Goal: Task Accomplishment & Management: Complete application form

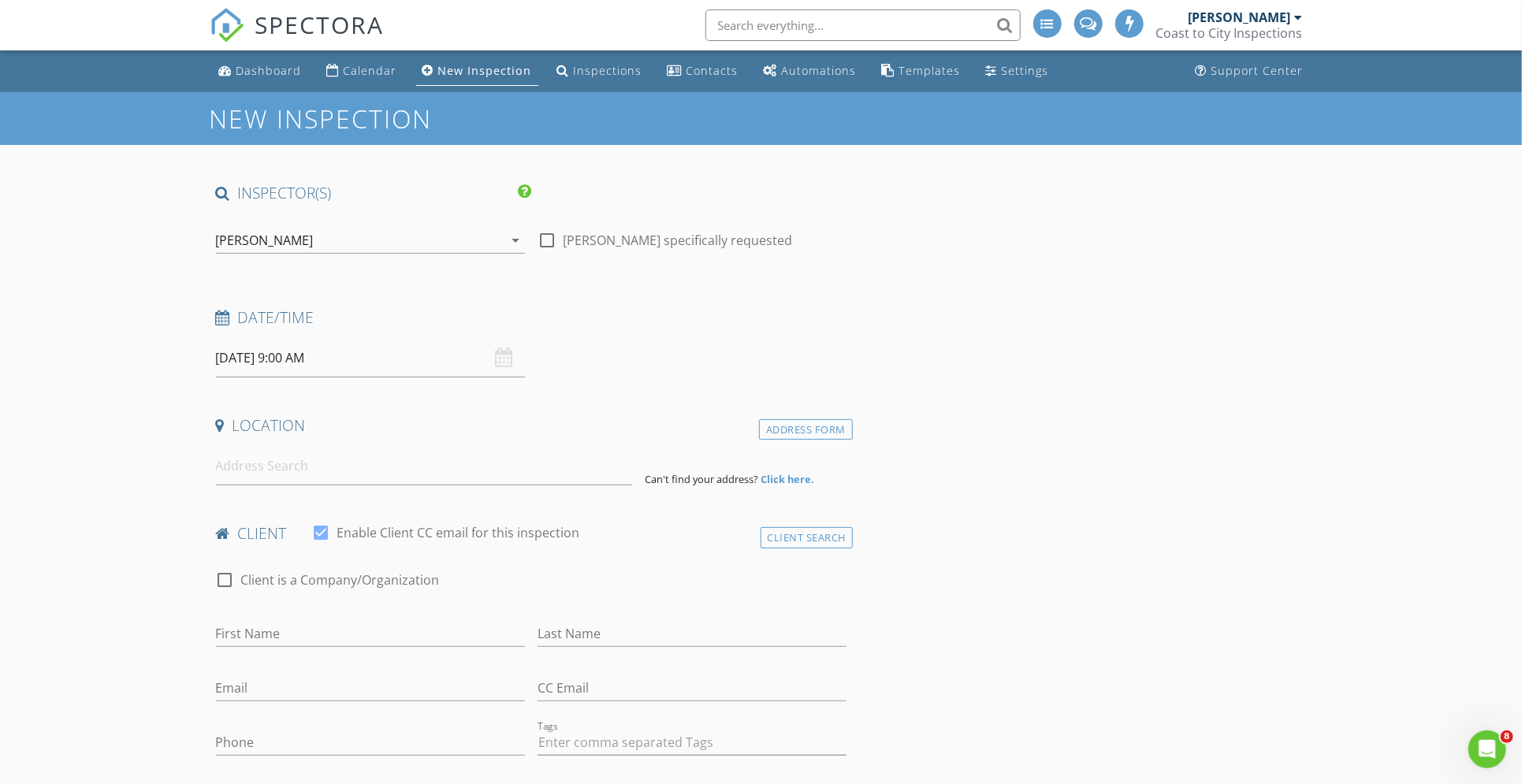
click at [257, 352] on input "08/28/2025 9:00 AM" at bounding box center [371, 358] width 309 height 39
type input "08/29/2025 9:00 AM"
click at [282, 470] on input at bounding box center [424, 466] width 416 height 39
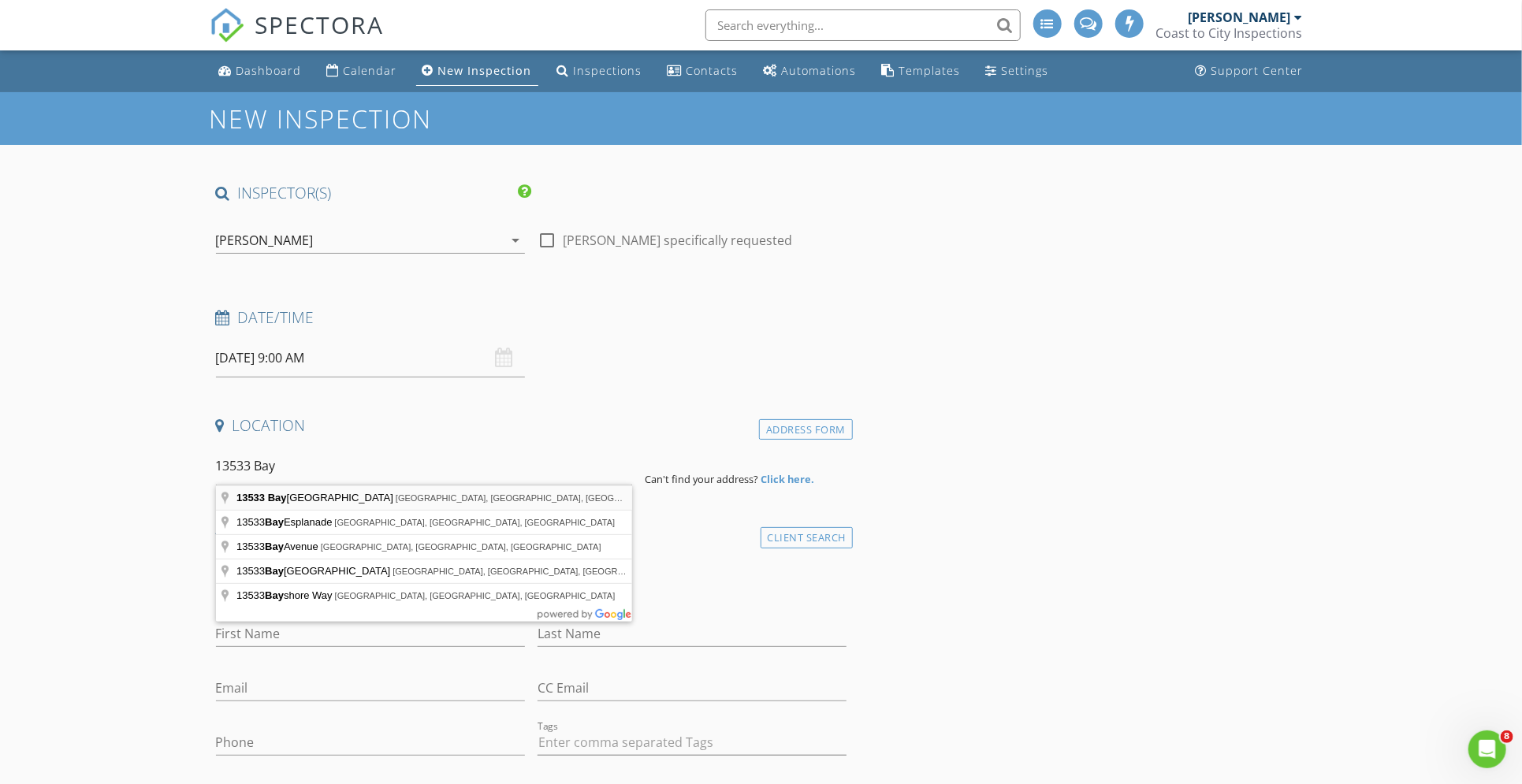
type input "13533 Bay Lake Lane, Tampa, FL, USA"
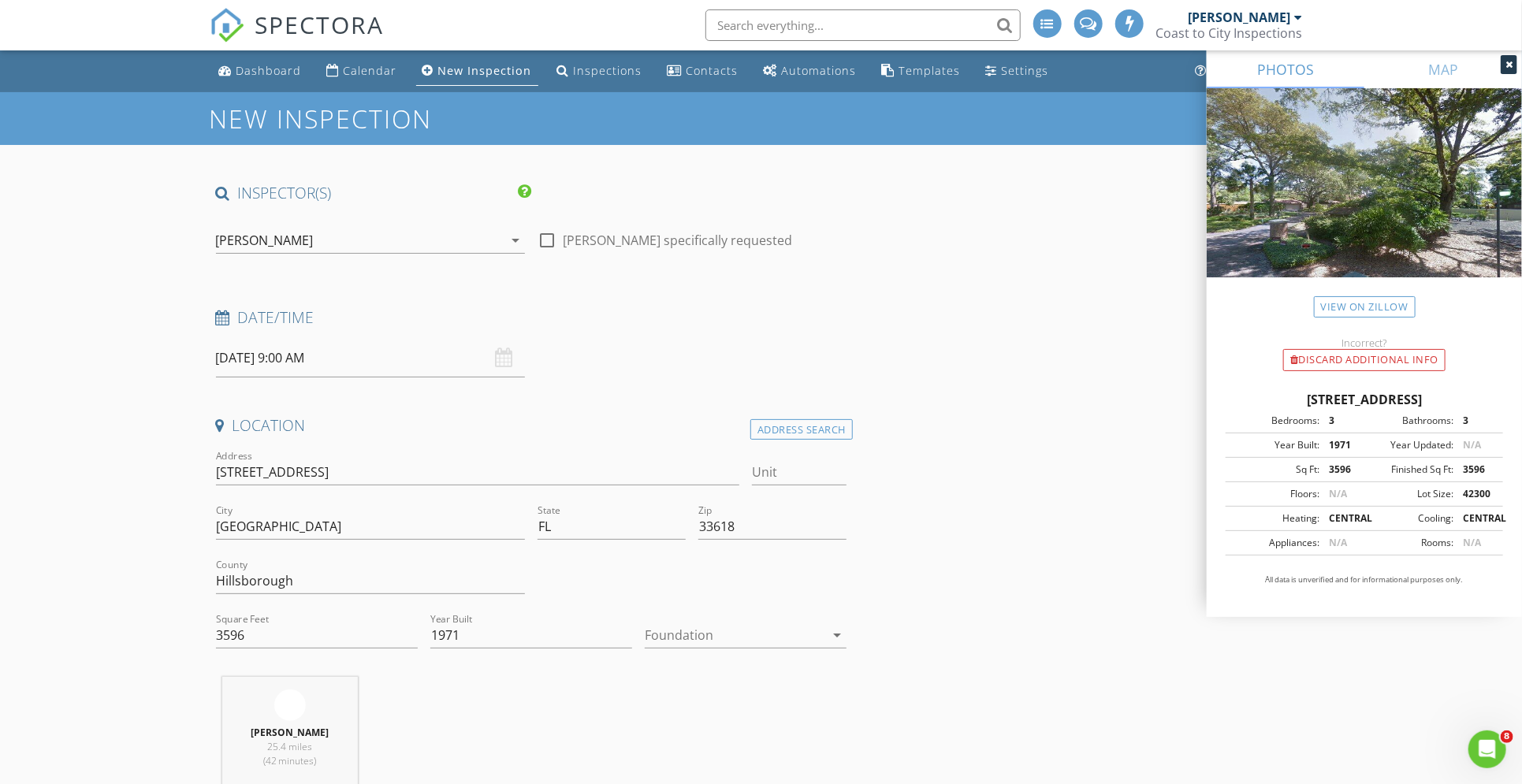
scroll to position [210, 0]
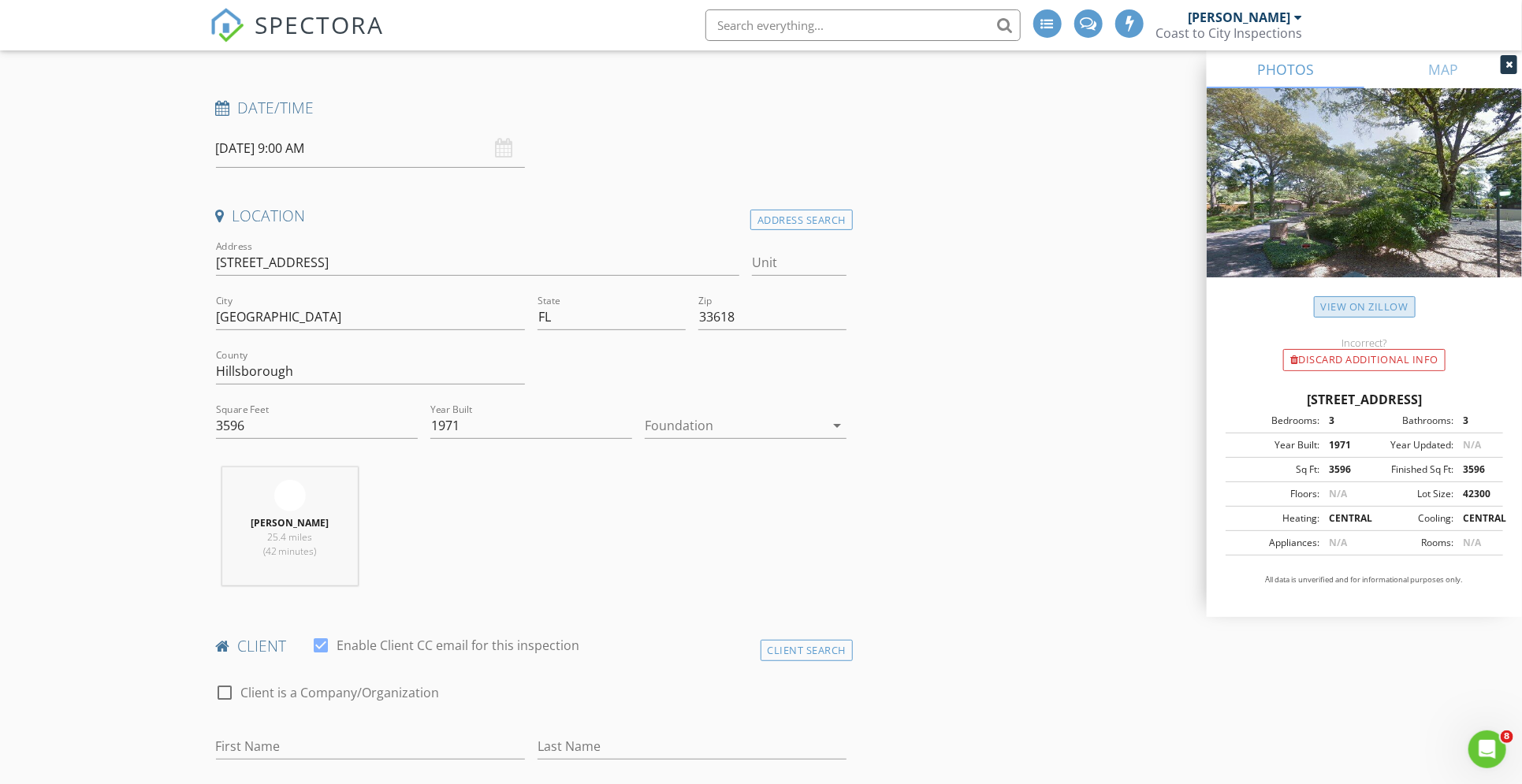
click at [1352, 308] on link "View on Zillow" at bounding box center [1365, 307] width 102 height 21
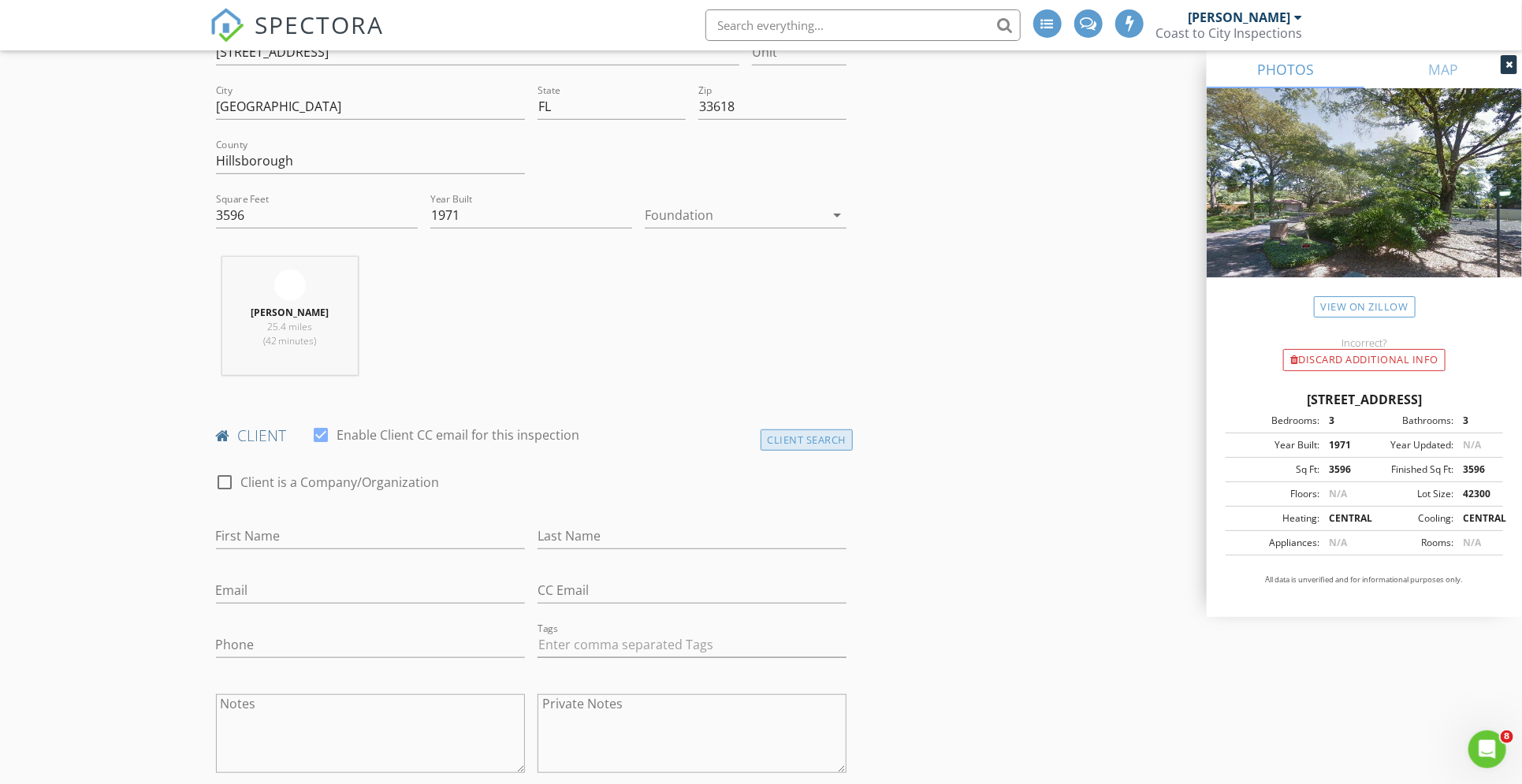
click at [832, 439] on div "Client Search" at bounding box center [807, 440] width 93 height 21
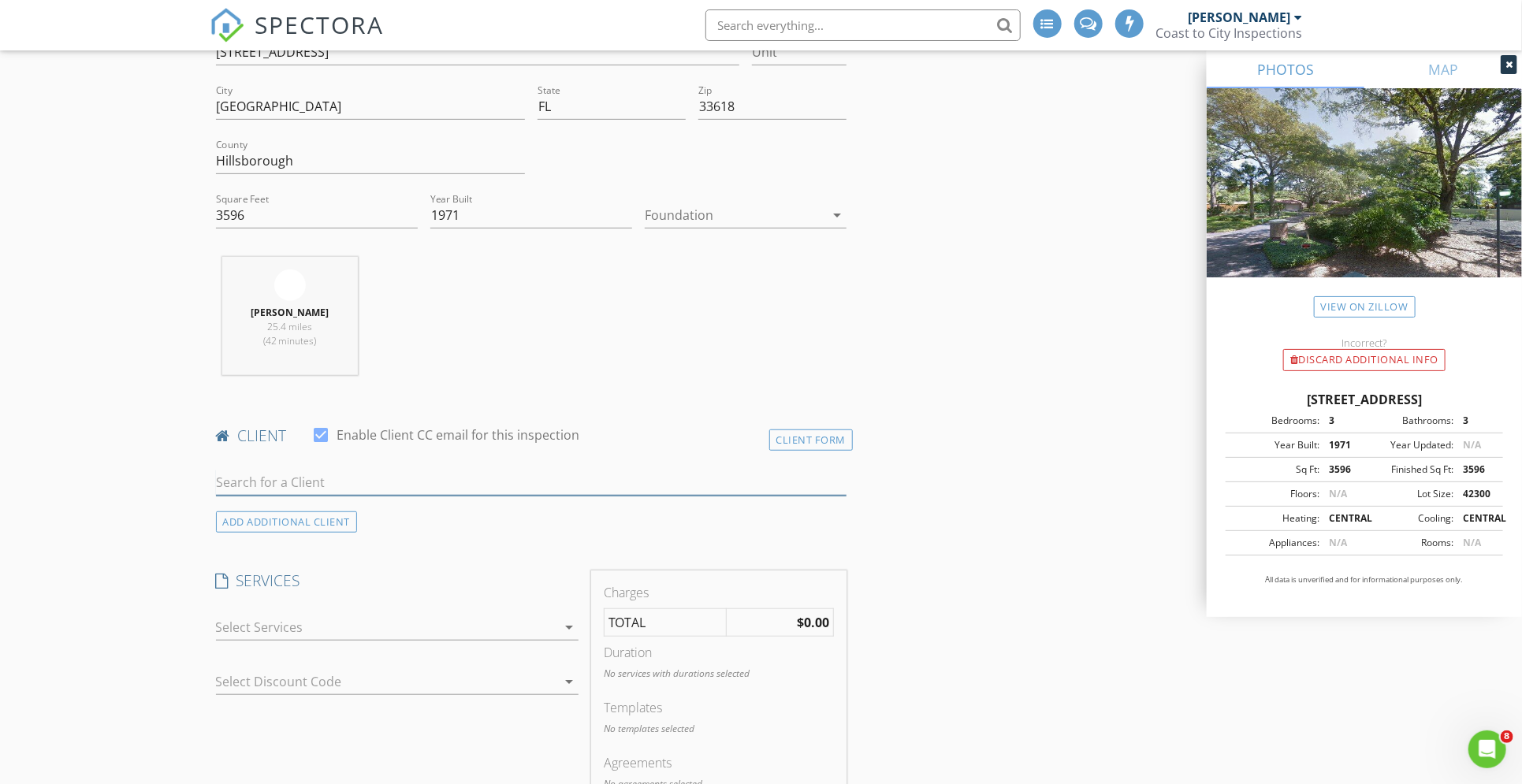
click at [269, 485] on input "text" at bounding box center [532, 482] width 632 height 26
type input "[PERSON_NAME]"
click at [294, 560] on div "[PERSON_NAME]" at bounding box center [340, 555] width 159 height 19
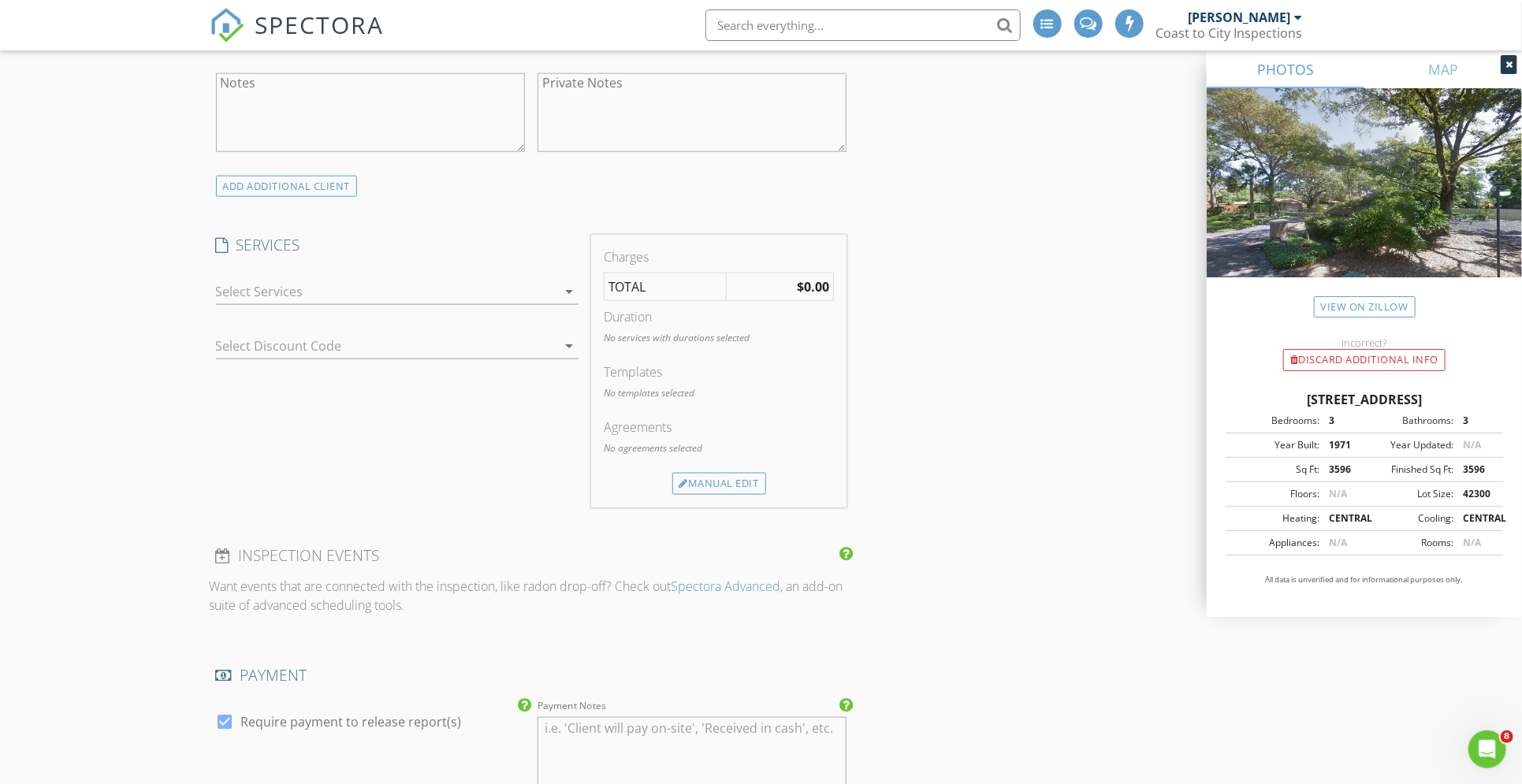
scroll to position [1051, 0]
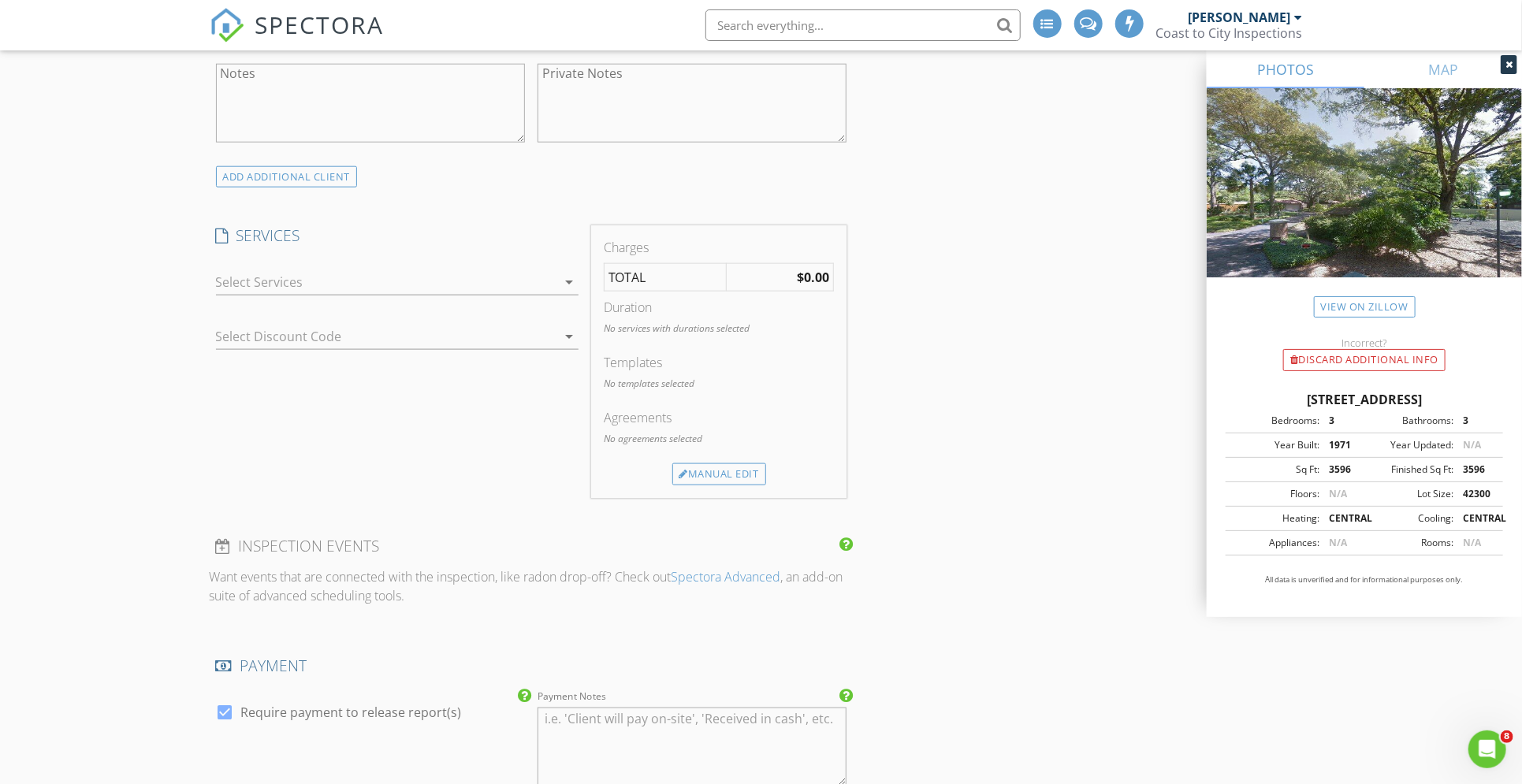
click at [568, 284] on icon "arrow_drop_down" at bounding box center [569, 282] width 19 height 19
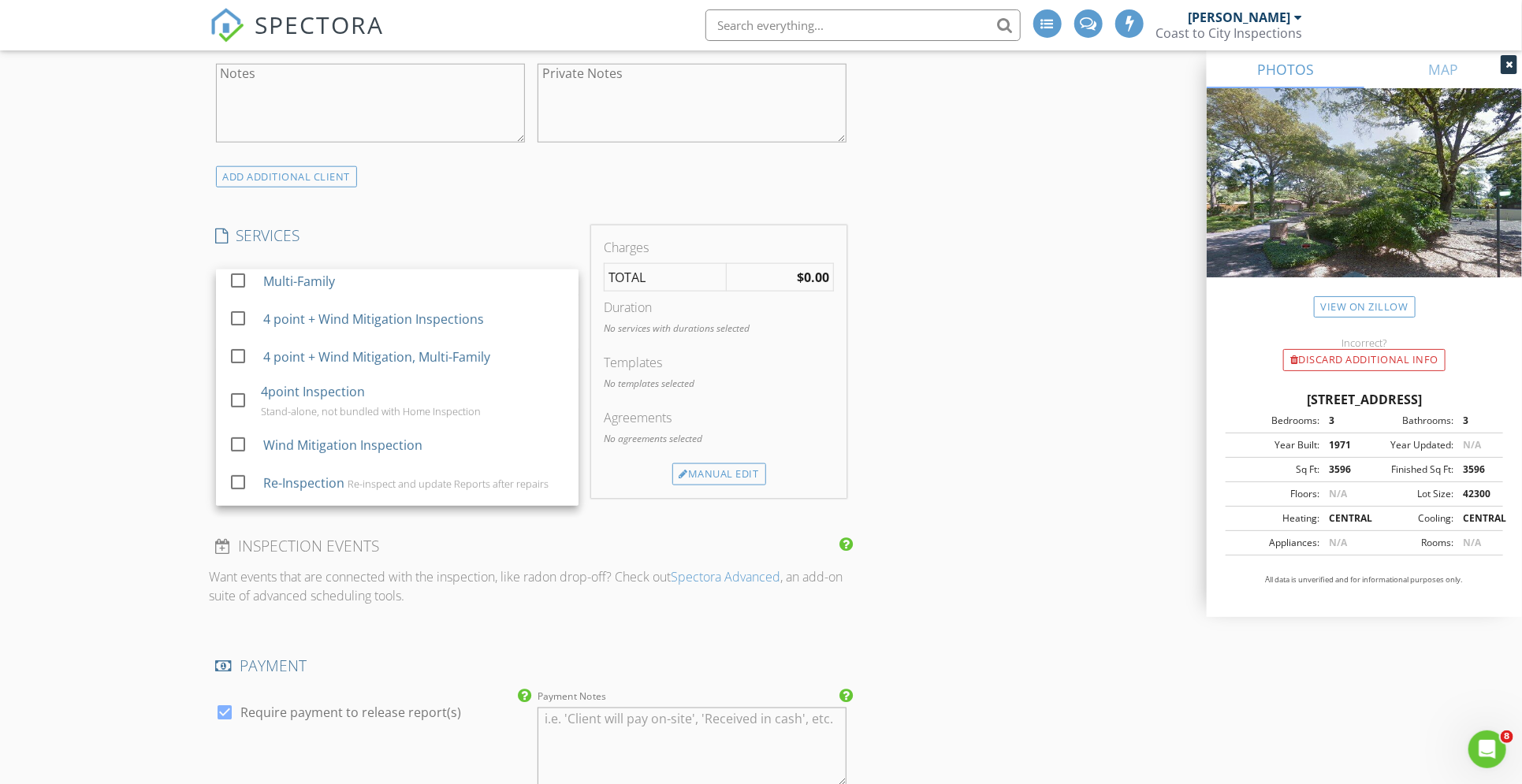
scroll to position [319, 0]
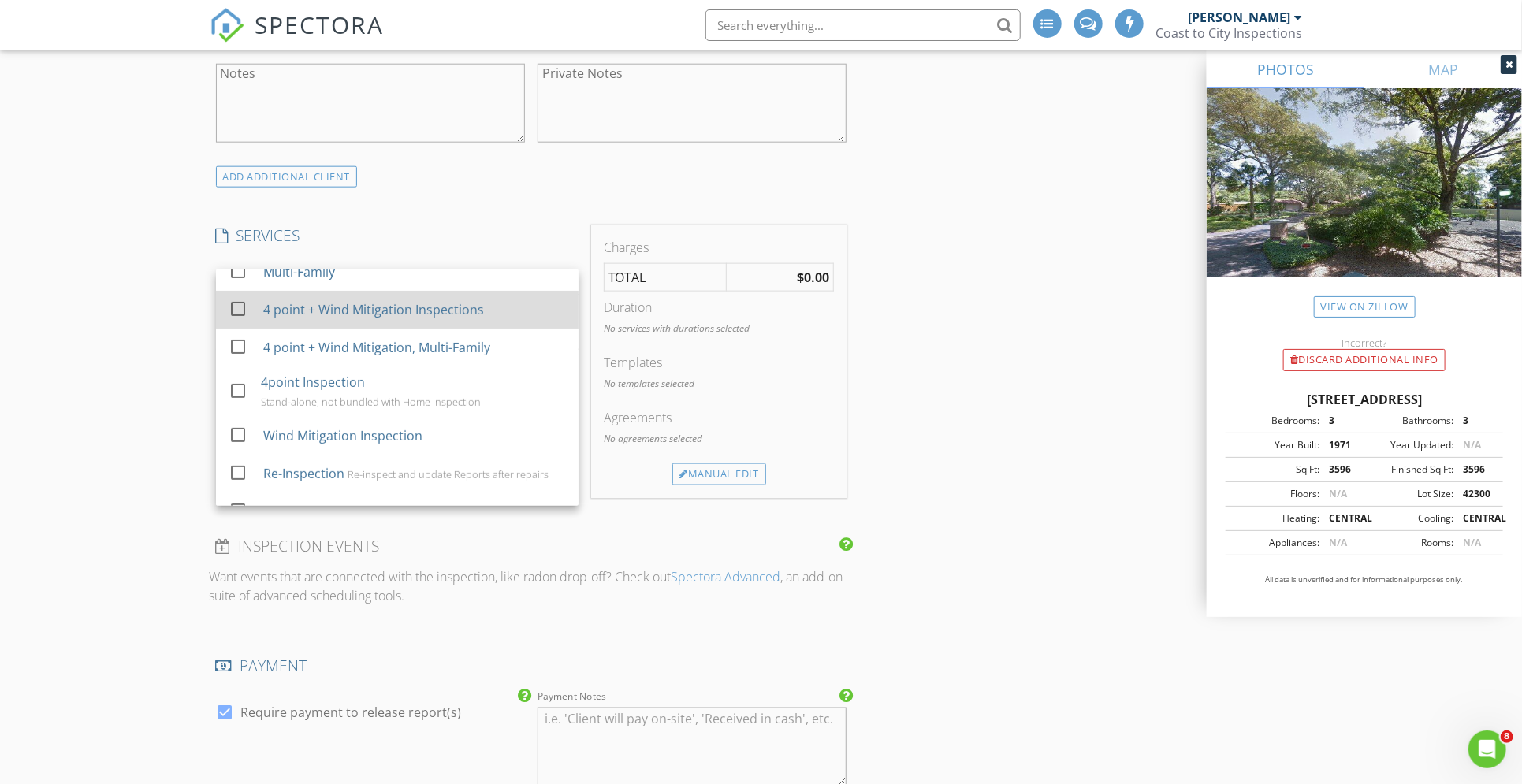
click at [391, 317] on div "4 point + Wind Mitigation Inspections" at bounding box center [373, 310] width 221 height 19
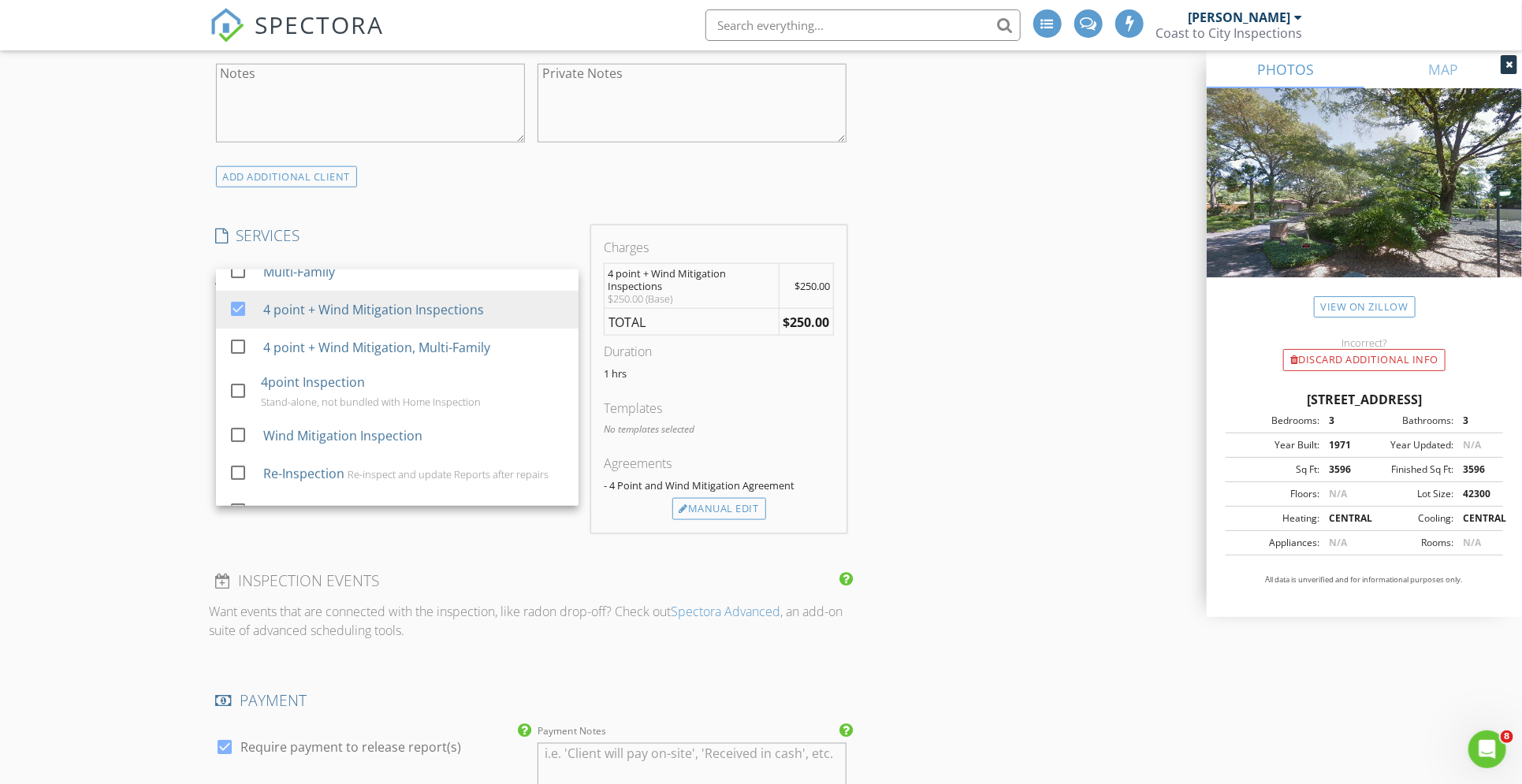
click at [1013, 331] on div "INSPECTOR(S) check_box David Hamilton PRIMARY David Hamilton arrow_drop_down ch…" at bounding box center [761, 554] width 1104 height 2845
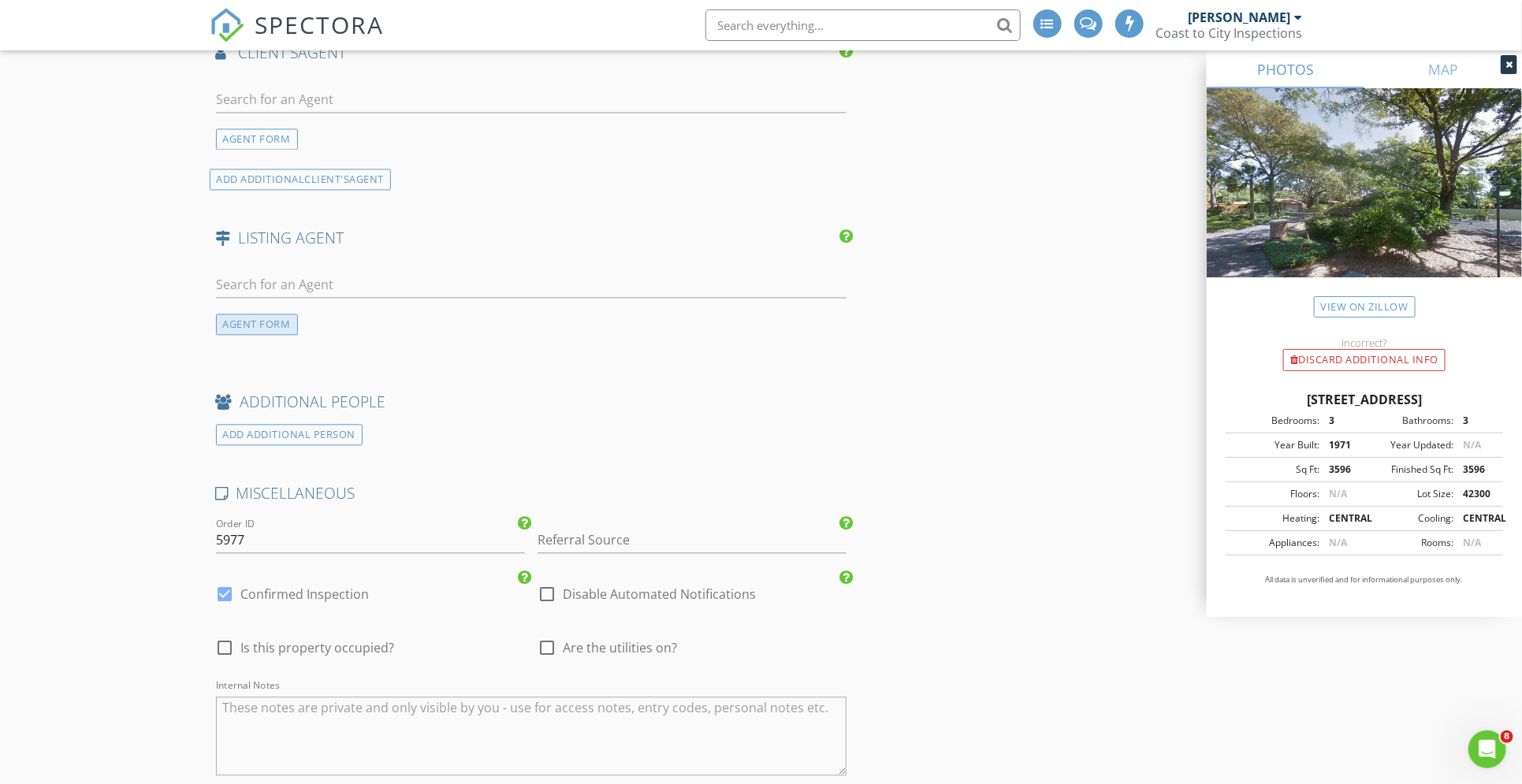
scroll to position [2101, 0]
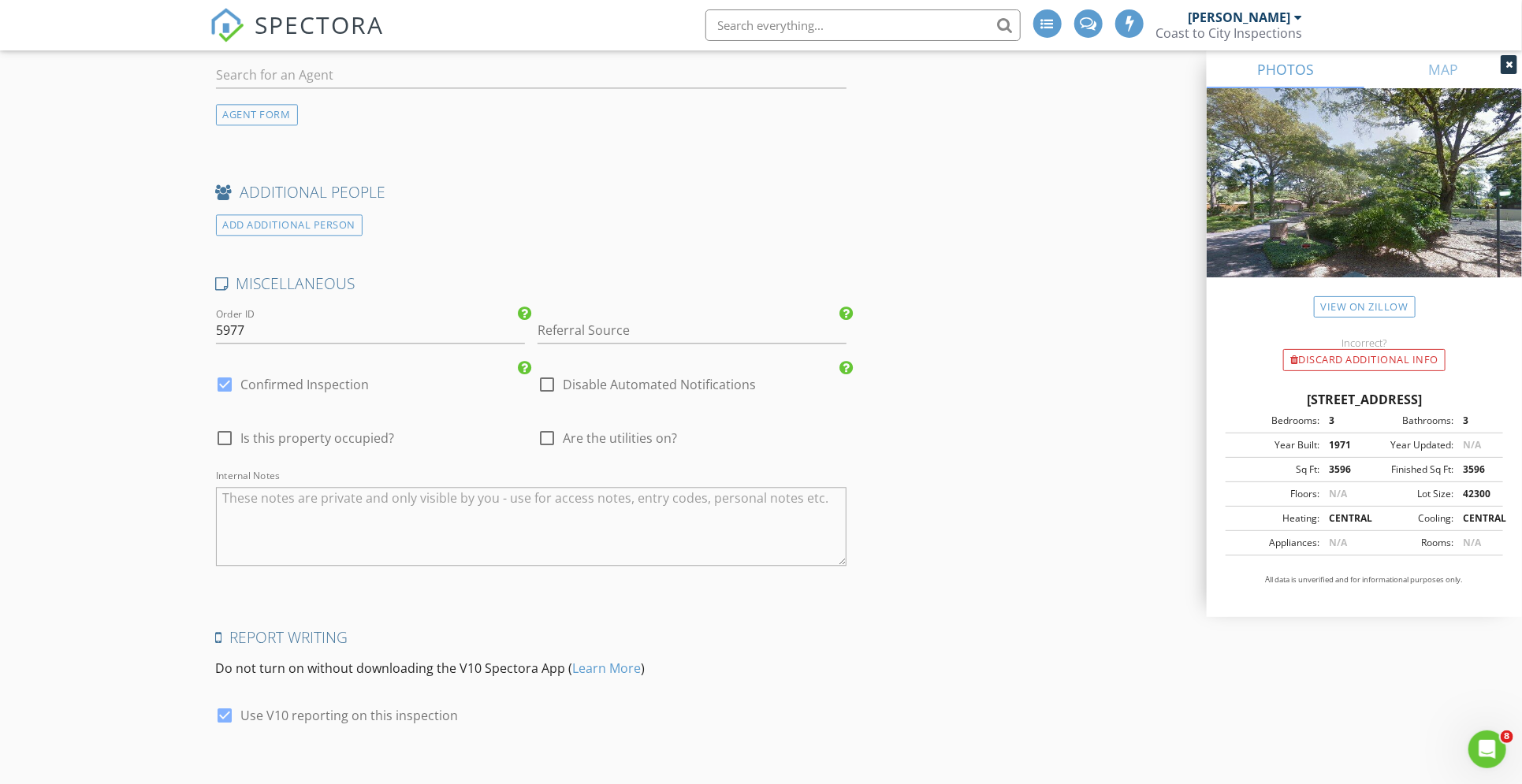
click at [226, 380] on div at bounding box center [226, 385] width 27 height 27
checkbox input "false"
checkbox input "true"
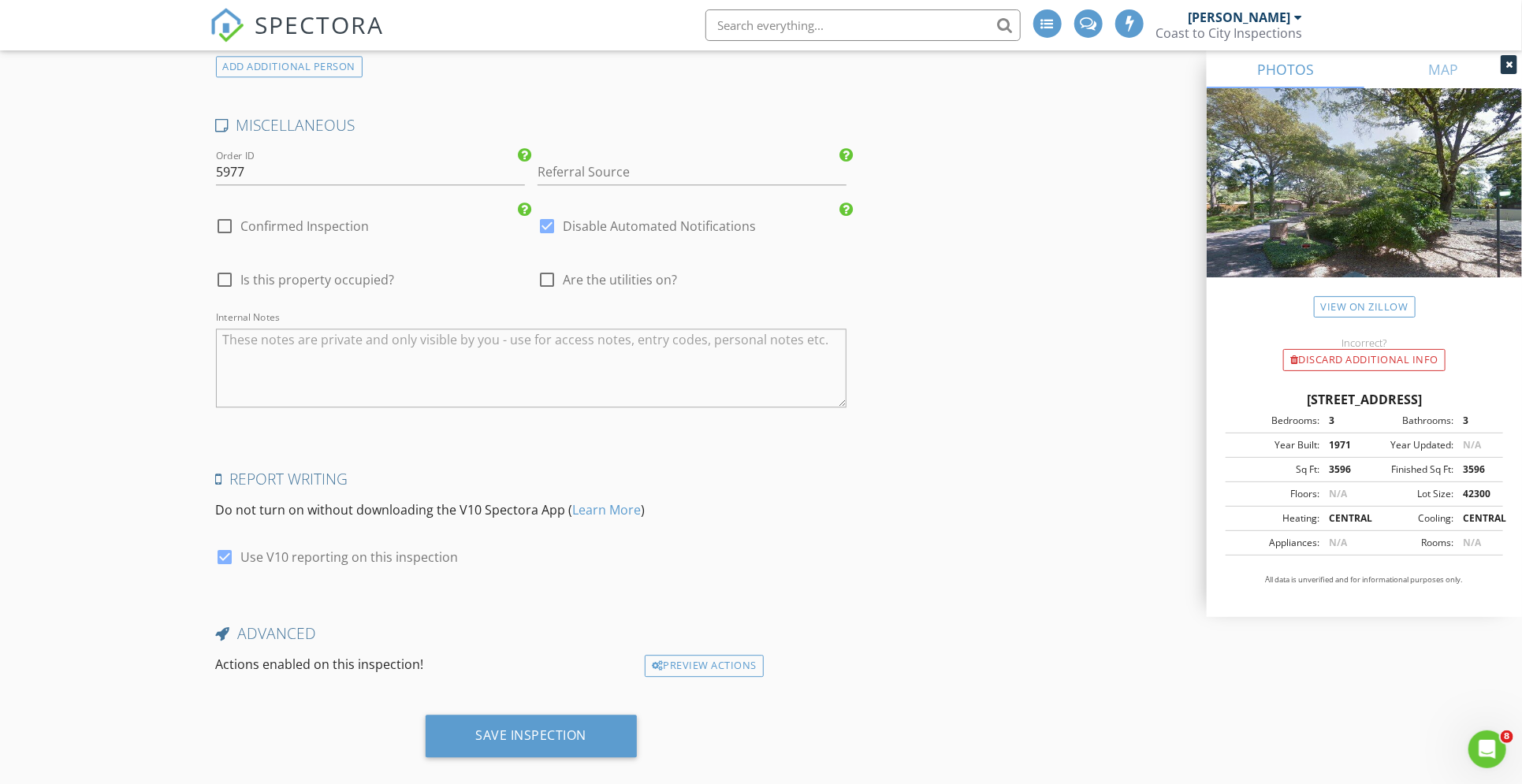
scroll to position [2274, 0]
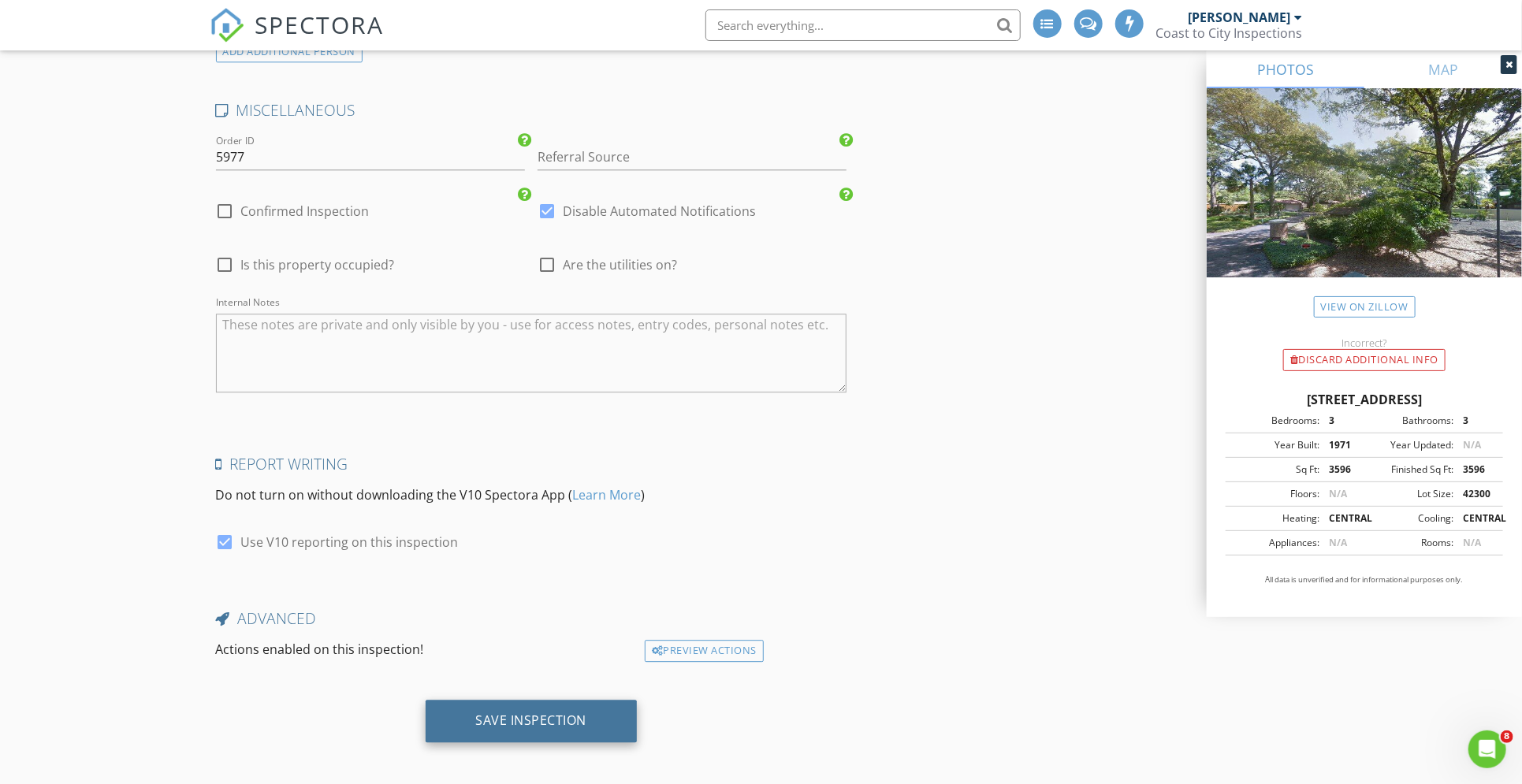
click at [543, 713] on div "Save Inspection" at bounding box center [532, 720] width 112 height 16
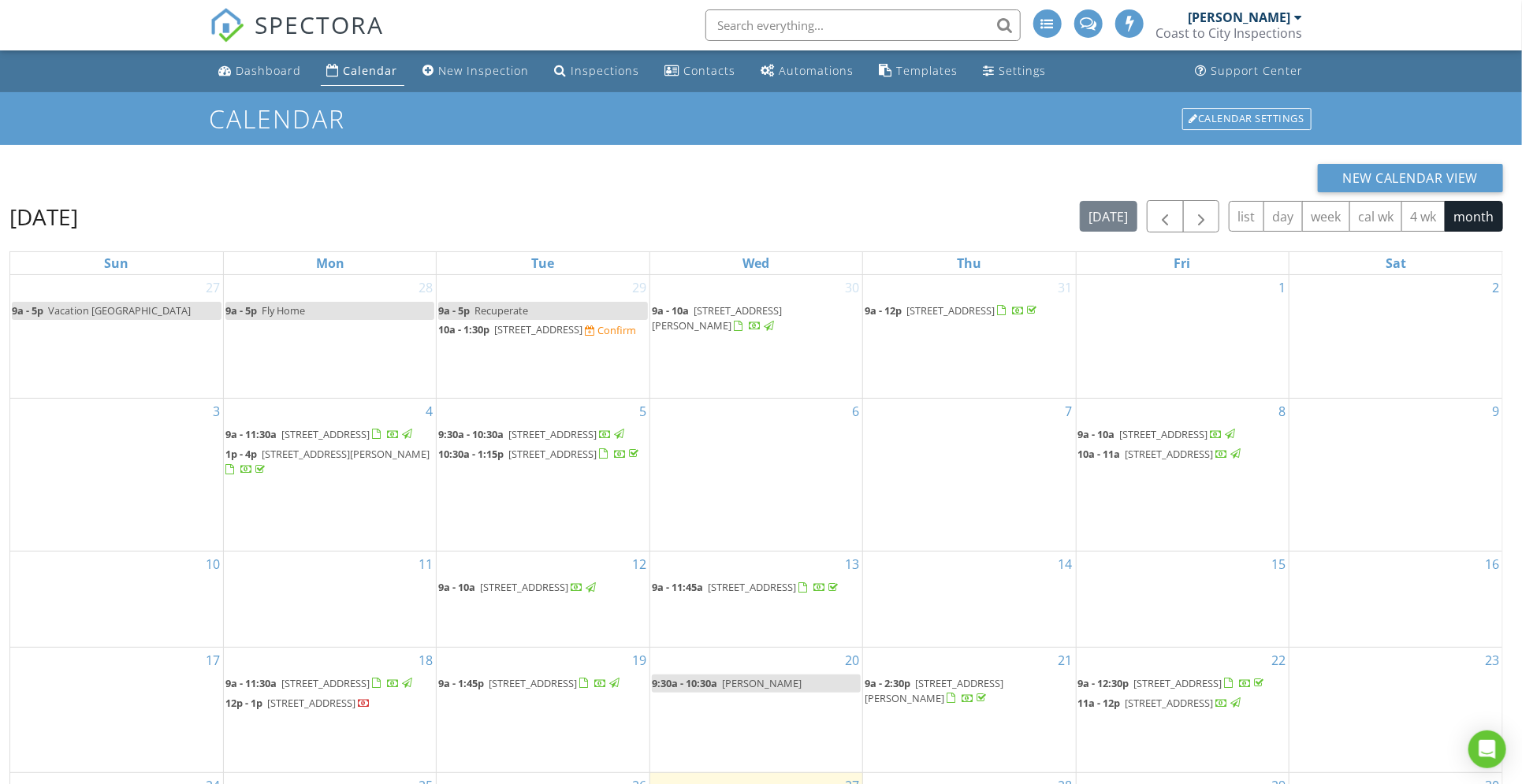
click at [866, 17] on input "text" at bounding box center [862, 25] width 315 height 31
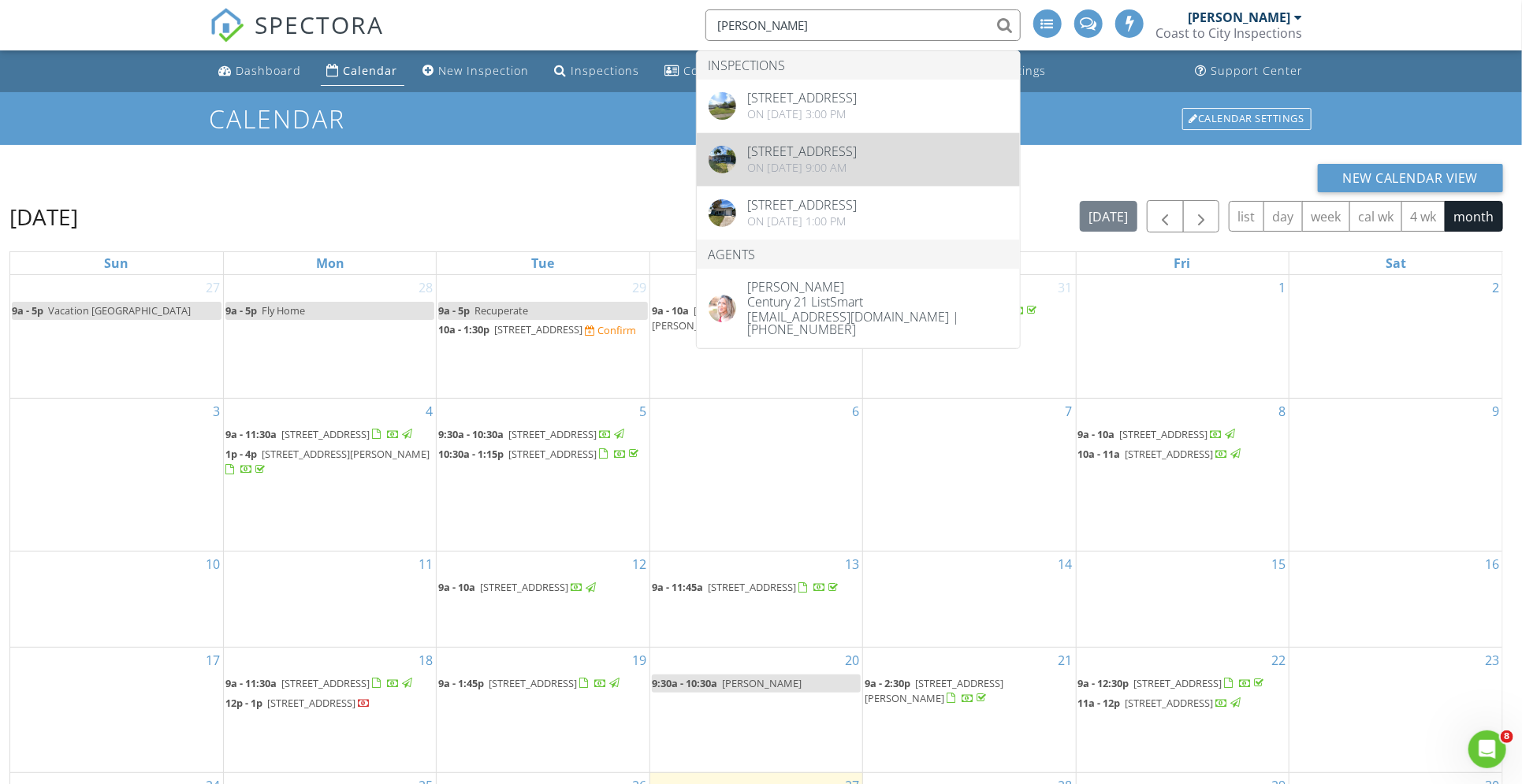
type input "tara tindell"
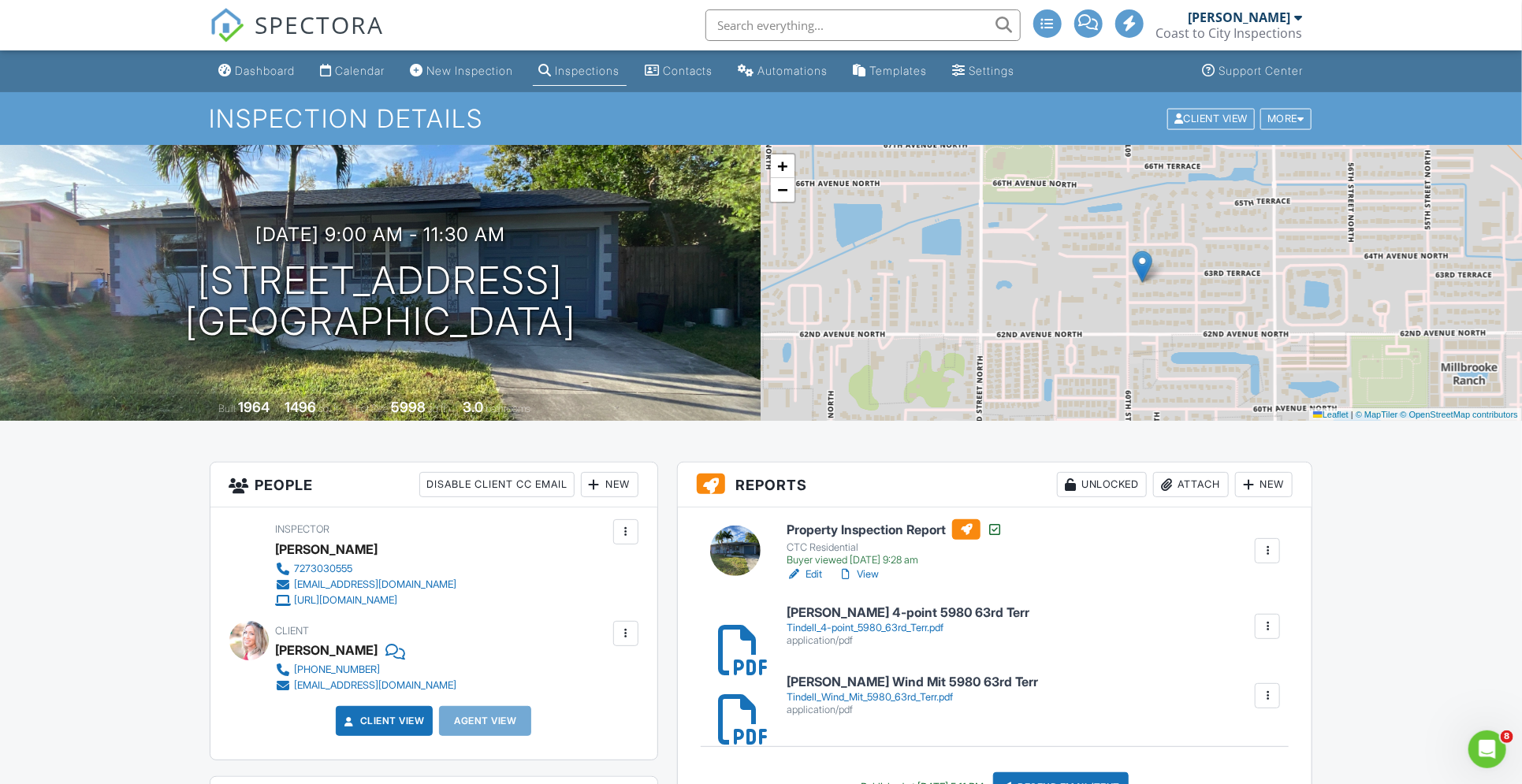
click at [857, 622] on div "Tindell_4-point_5980_63rd_Terr.pdf" at bounding box center [908, 628] width 243 height 12
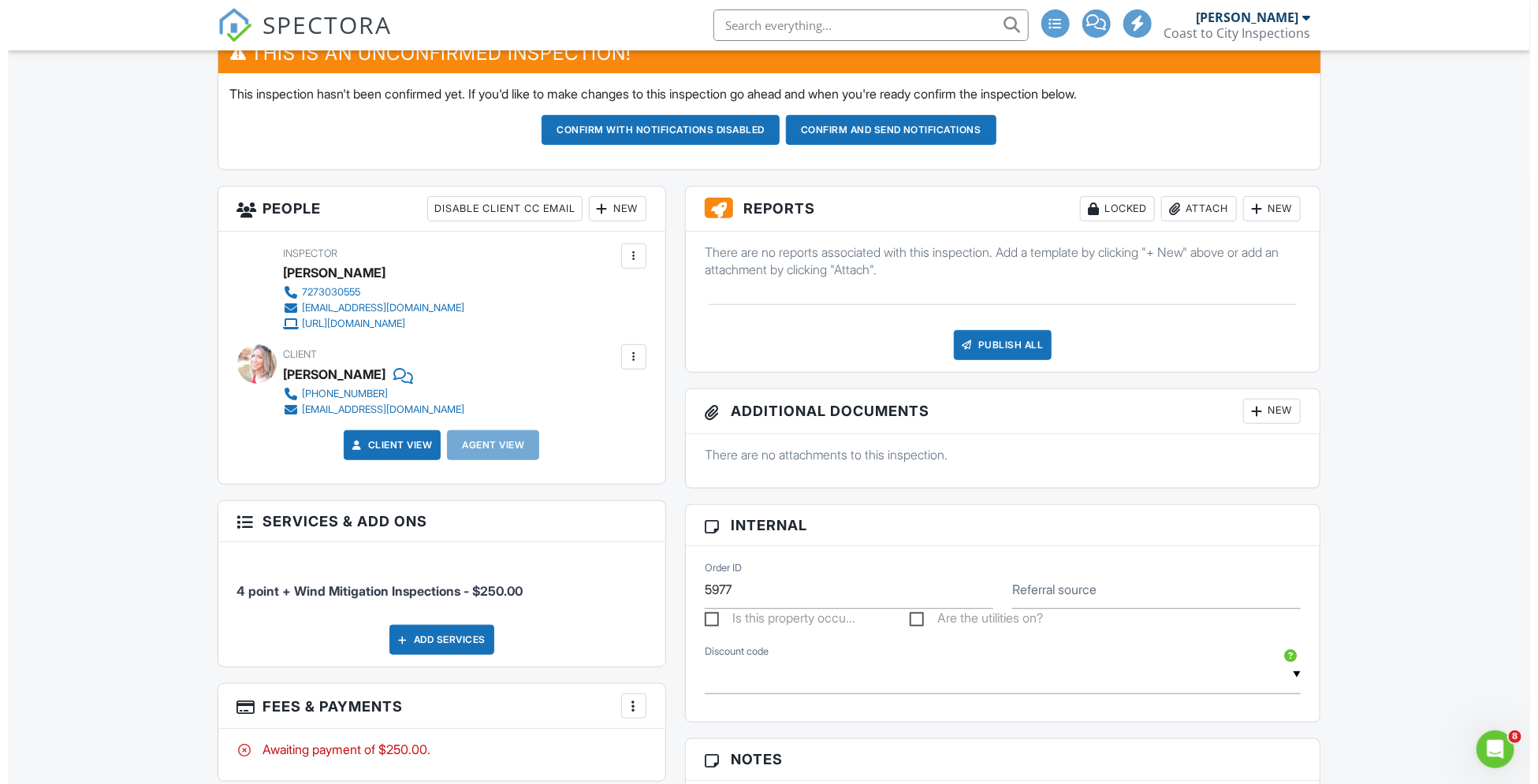
scroll to position [420, 0]
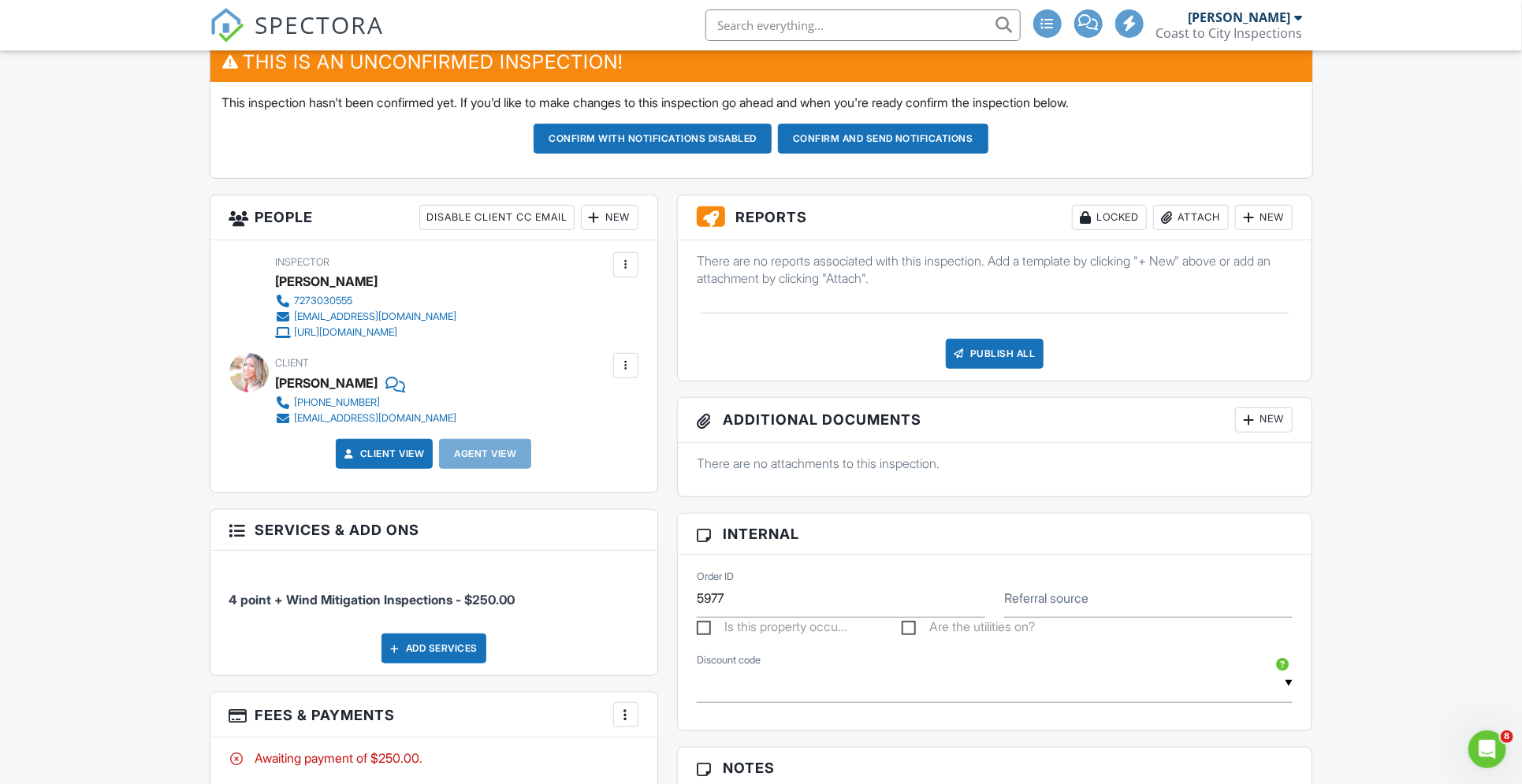
click at [449, 645] on div "Add Services" at bounding box center [434, 648] width 105 height 30
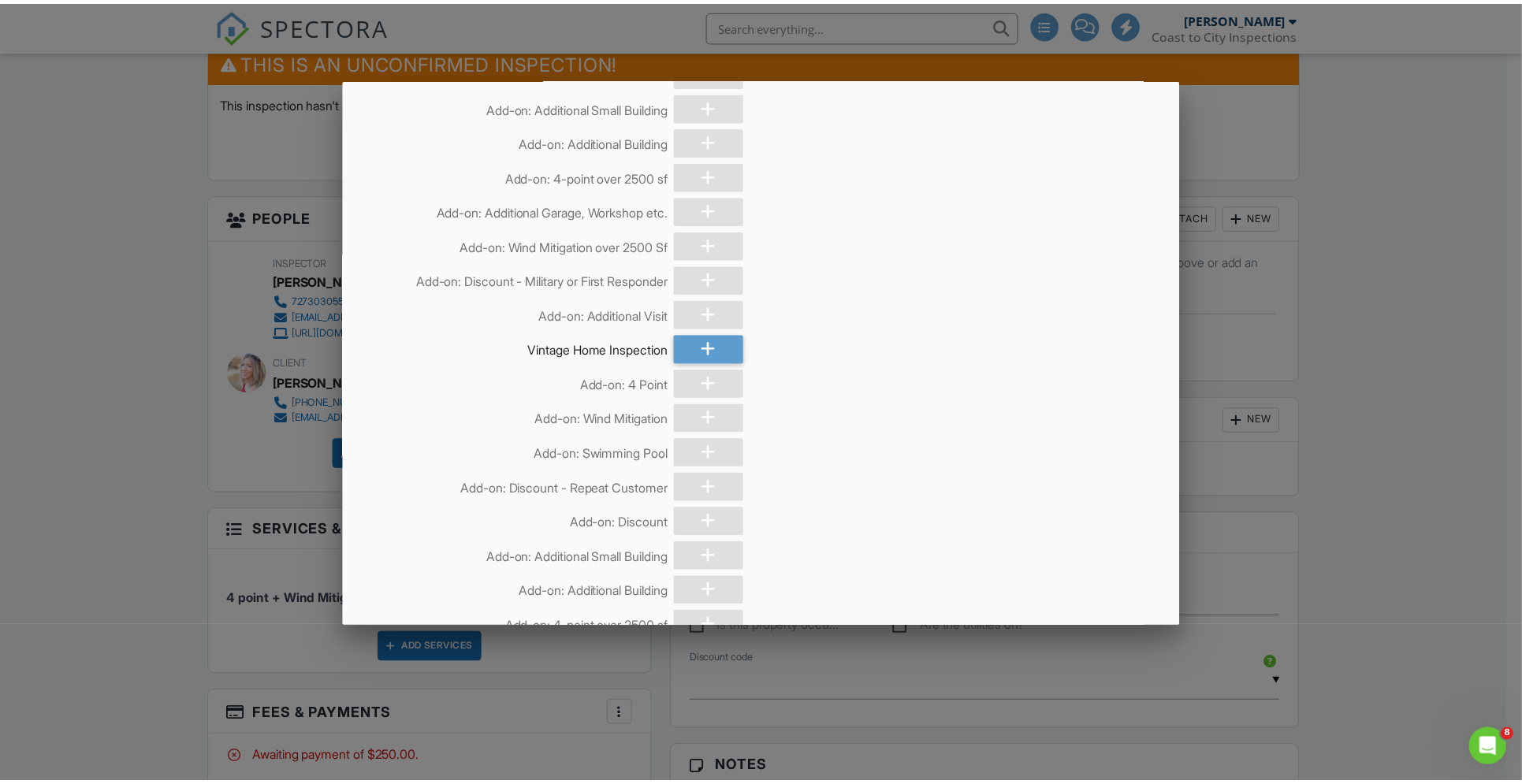
scroll to position [0, 0]
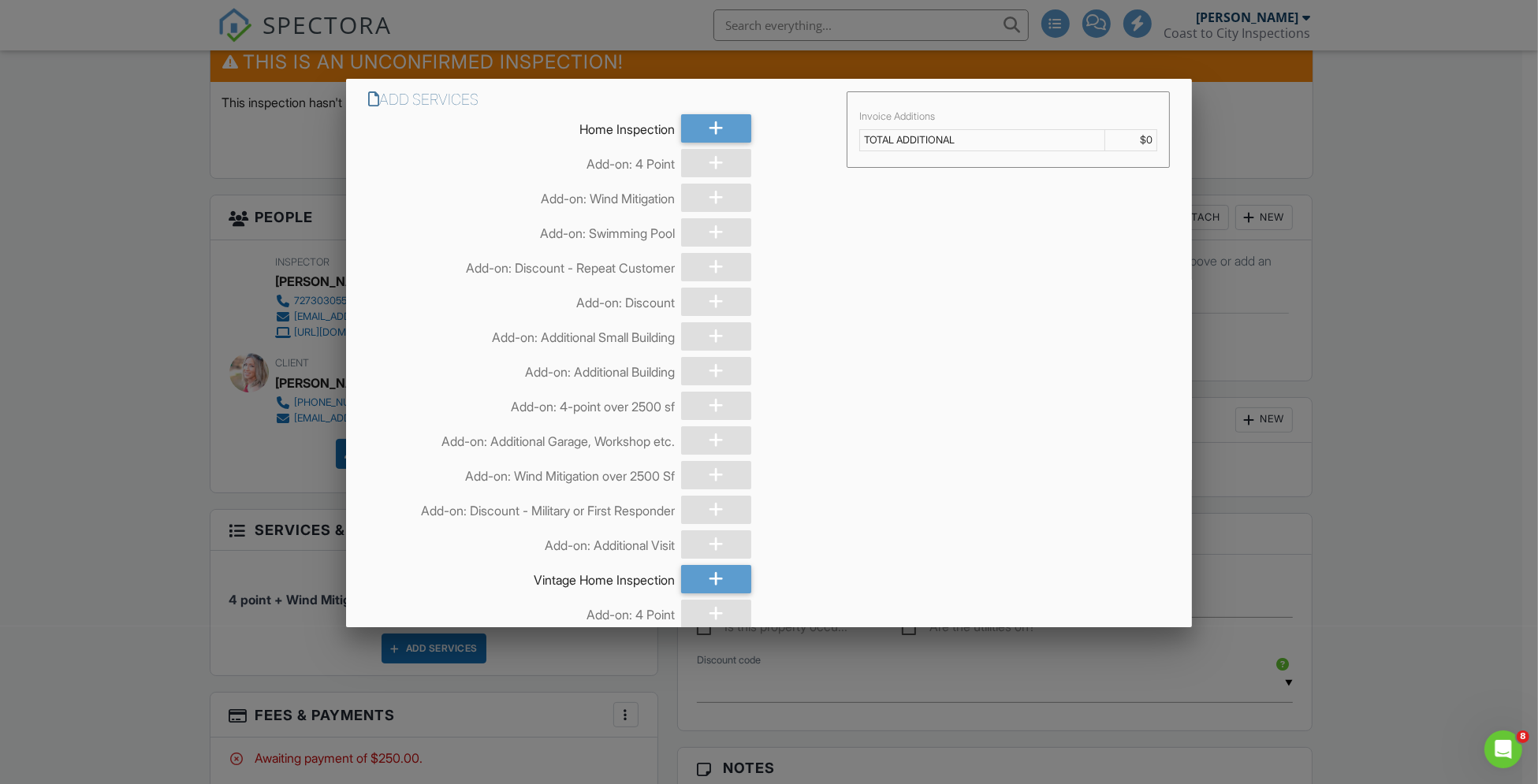
click at [1410, 158] on div at bounding box center [769, 411] width 1538 height 980
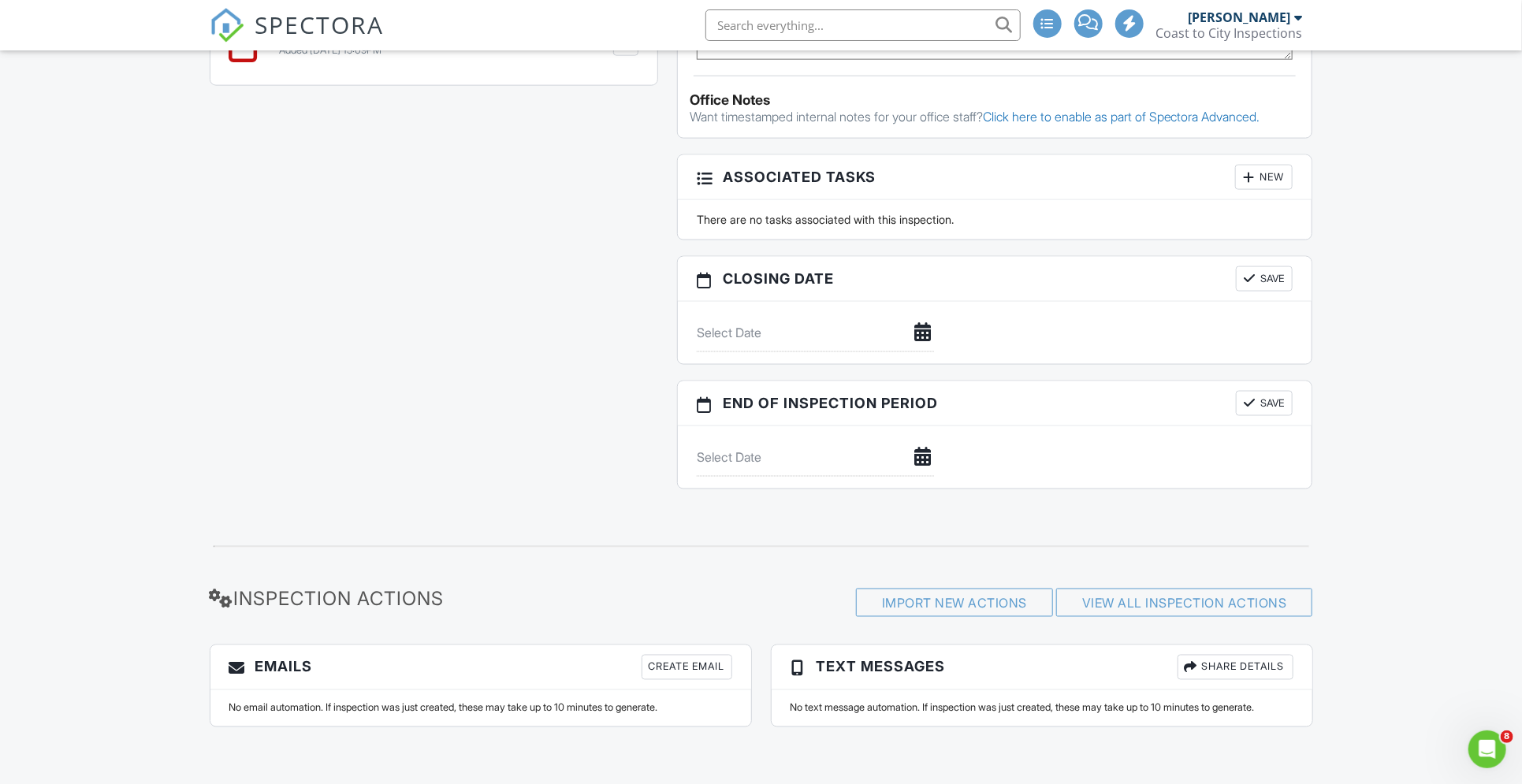
scroll to position [13, 0]
